Goal: Communication & Community: Answer question/provide support

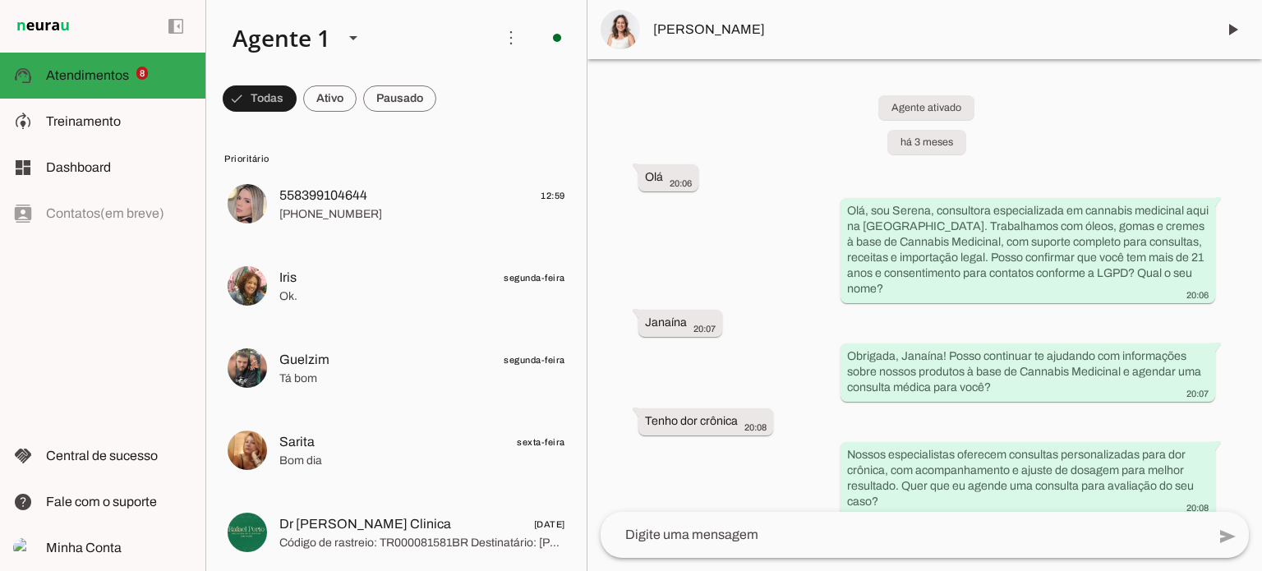
scroll to position [6797, 0]
